Goal: Use online tool/utility: Utilize a website feature to perform a specific function

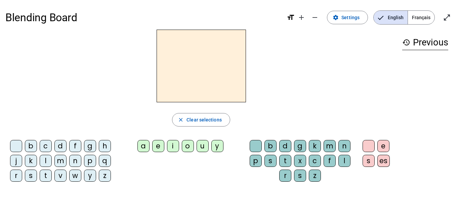
click at [28, 145] on div "b" at bounding box center [31, 146] width 12 height 12
click at [156, 149] on div "e" at bounding box center [158, 146] width 12 height 12
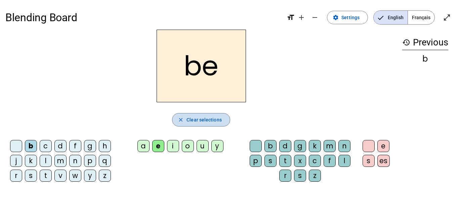
click at [198, 123] on span "Clear selections" at bounding box center [204, 120] width 35 height 8
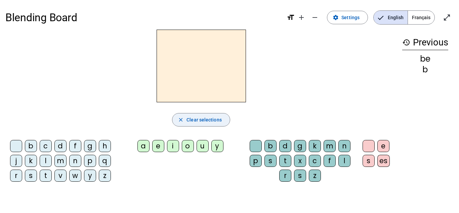
click at [198, 123] on span "Clear selections" at bounding box center [204, 120] width 35 height 8
click at [30, 144] on div "b" at bounding box center [31, 146] width 12 height 12
click at [155, 145] on div "e" at bounding box center [158, 146] width 12 height 12
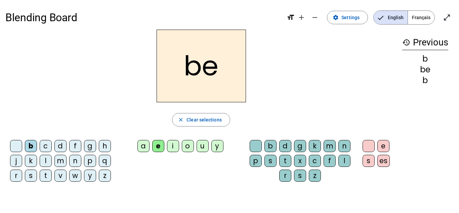
click at [273, 146] on div "b" at bounding box center [271, 146] width 12 height 12
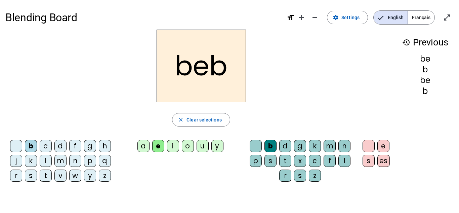
click at [382, 144] on div "e" at bounding box center [384, 146] width 12 height 12
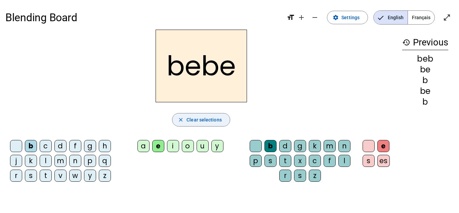
click at [210, 122] on span "Clear selections" at bounding box center [204, 120] width 35 height 8
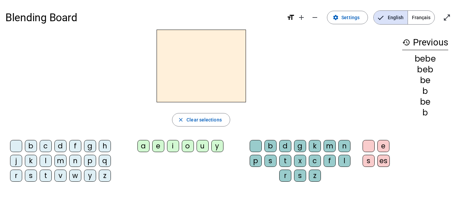
click at [158, 146] on div "e" at bounding box center [158, 146] width 12 height 12
click at [172, 145] on div "i" at bounding box center [173, 146] width 12 height 12
click at [160, 143] on div "e" at bounding box center [158, 146] width 12 height 12
